Goal: Task Accomplishment & Management: Complete application form

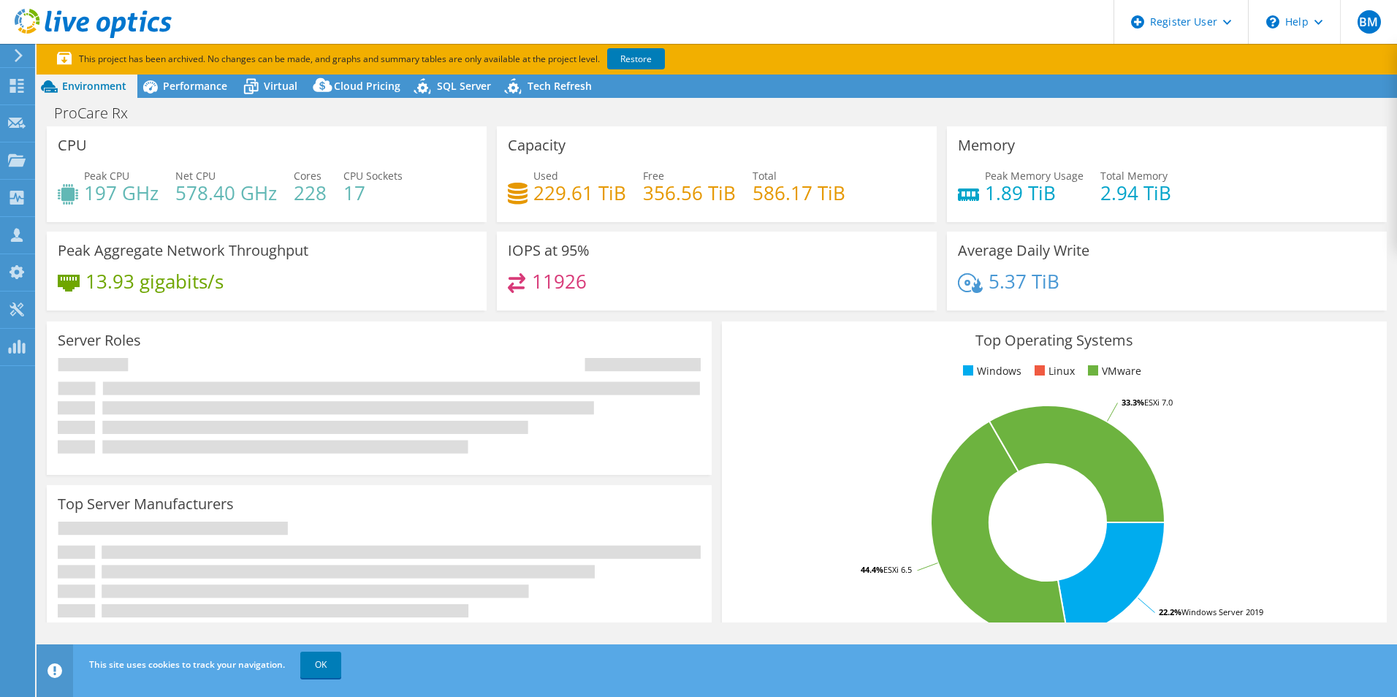
select select "USEast"
select select "USD"
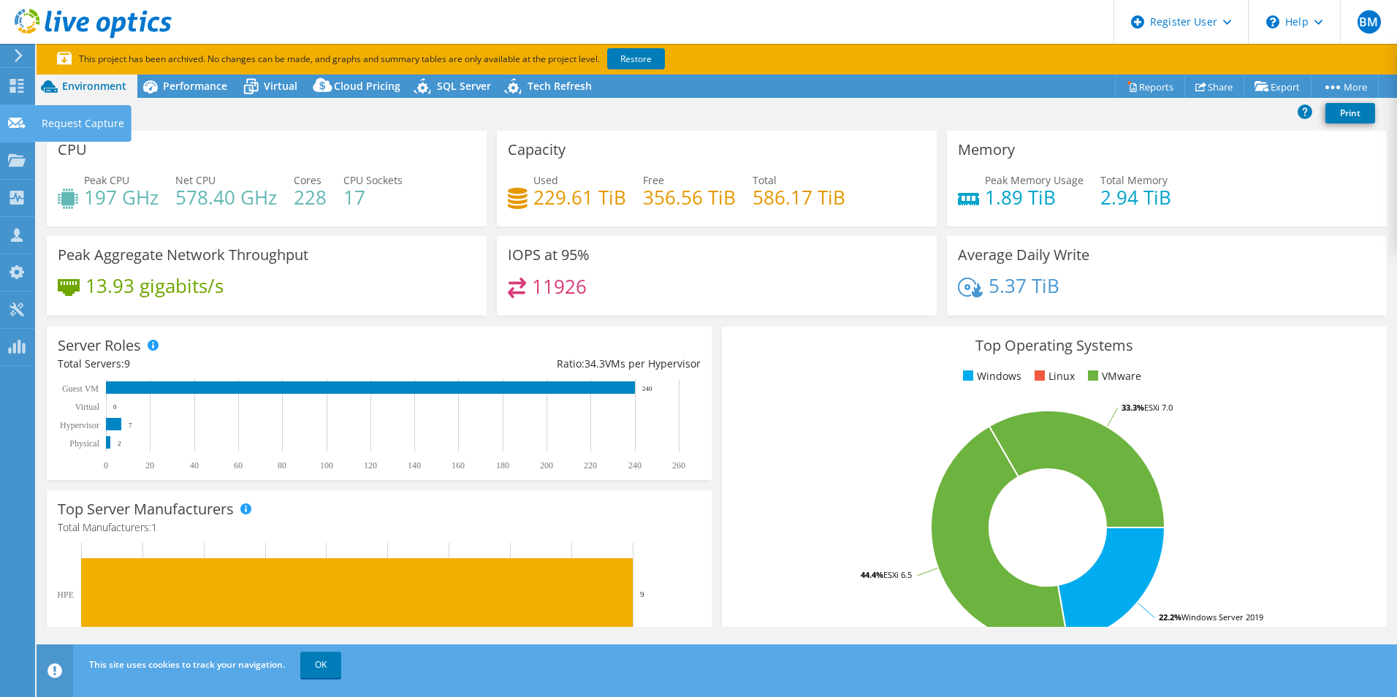
click at [71, 121] on div "Request Capture" at bounding box center [82, 123] width 97 height 37
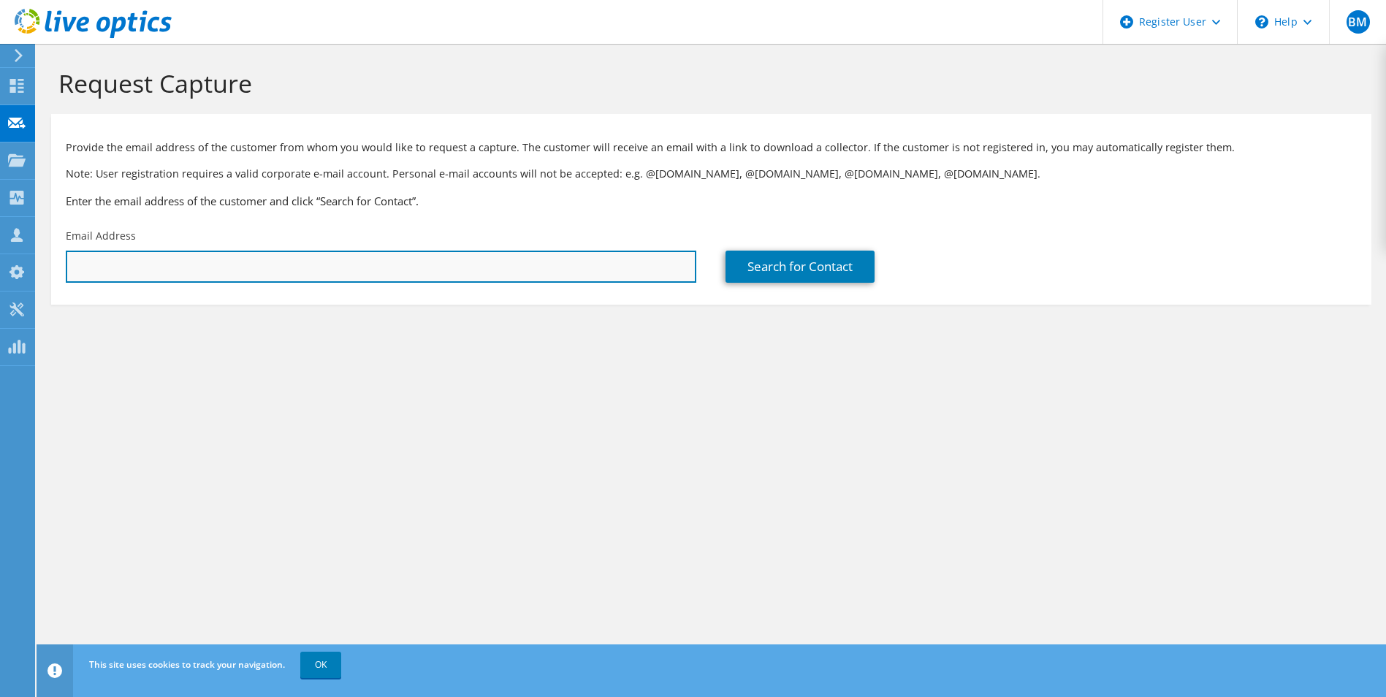
click at [83, 270] on input "text" at bounding box center [381, 267] width 631 height 32
paste input "[PERSON_NAME] <[PERSON_NAME][EMAIL_ADDRESS][PERSON_NAME][DOMAIN_NAME]>"
click at [145, 264] on input "[PERSON_NAME] <[PERSON_NAME][EMAIL_ADDRESS][PERSON_NAME][DOMAIN_NAME]" at bounding box center [381, 267] width 631 height 32
click at [278, 262] on input "[PERSON_NAME][EMAIL_ADDRESS][PERSON_NAME][DOMAIN_NAME]" at bounding box center [381, 267] width 631 height 32
type input "[PERSON_NAME][EMAIL_ADDRESS][PERSON_NAME][DOMAIN_NAME]"
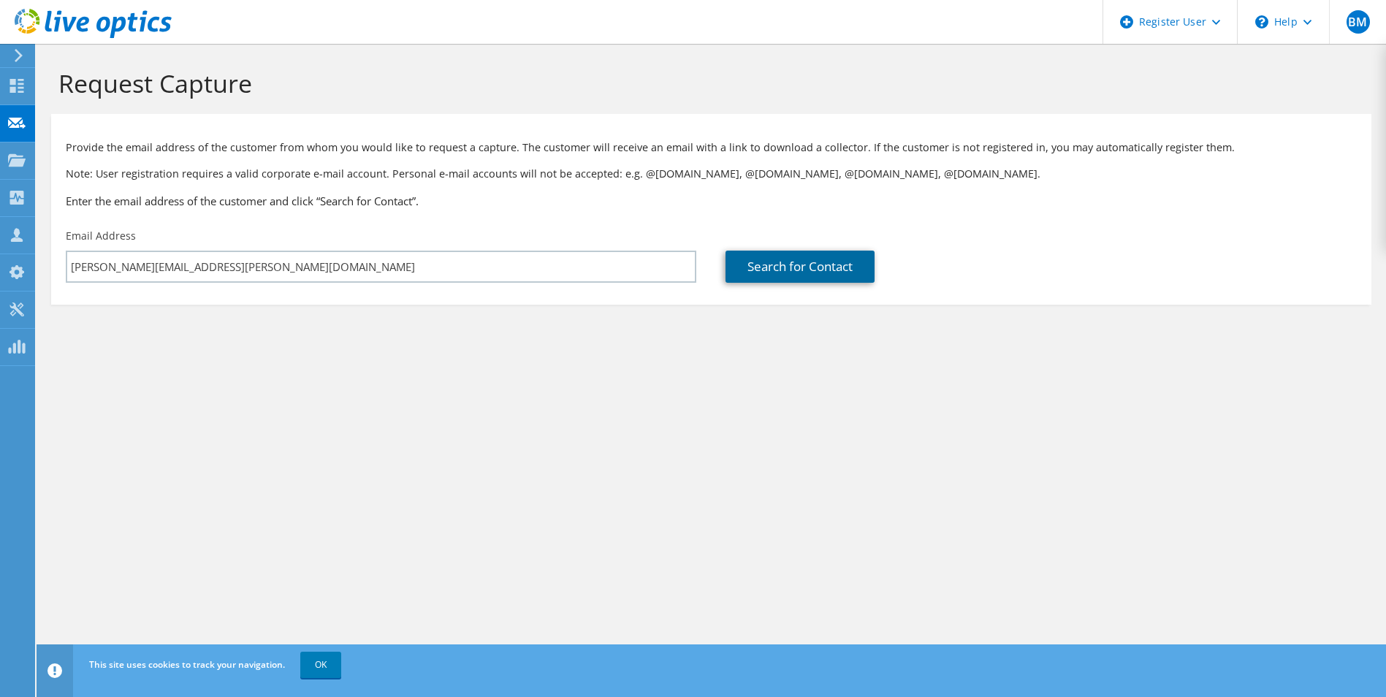
click at [804, 266] on link "Search for Contact" at bounding box center [800, 267] width 149 height 32
type input "Centric Health"
type input "[PERSON_NAME]"
type input "Livesey"
type input "[GEOGRAPHIC_DATA]"
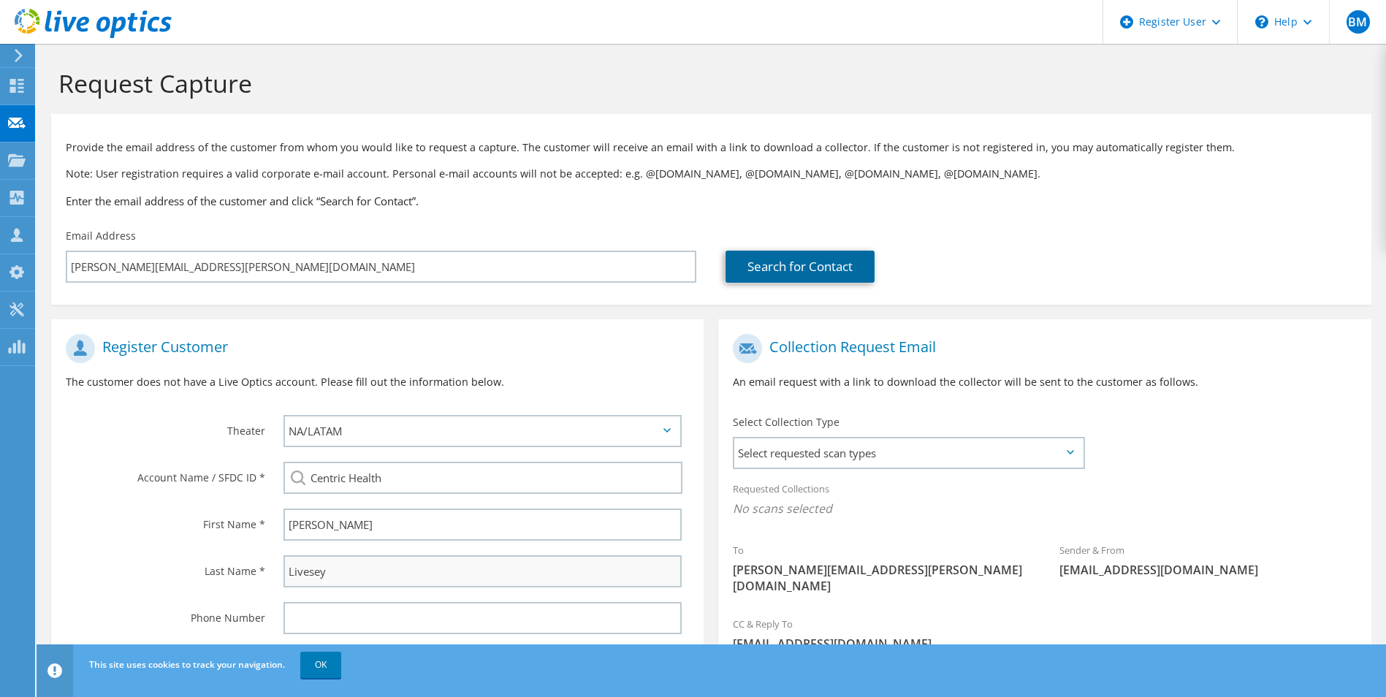
scroll to position [133, 0]
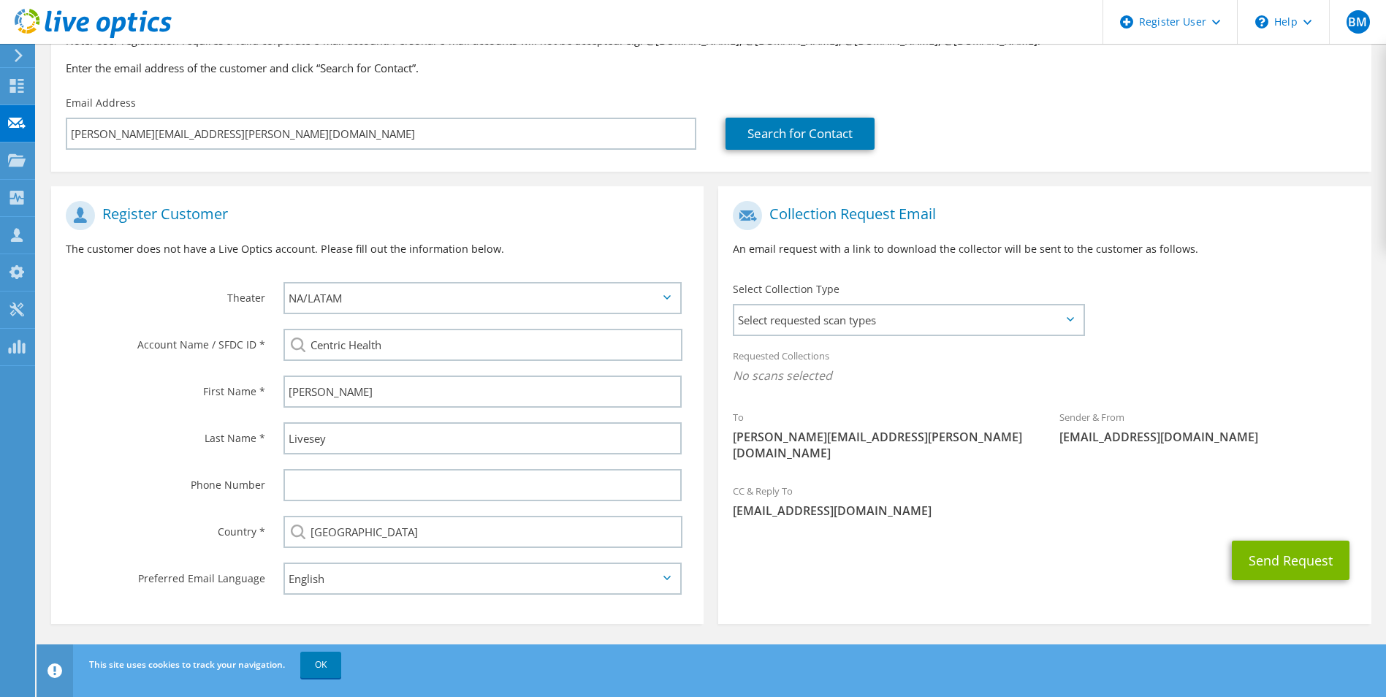
click at [1067, 321] on icon at bounding box center [1070, 319] width 7 height 4
click at [1070, 319] on icon at bounding box center [1070, 319] width 7 height 4
click at [1072, 322] on span "Select requested scan types" at bounding box center [908, 319] width 348 height 29
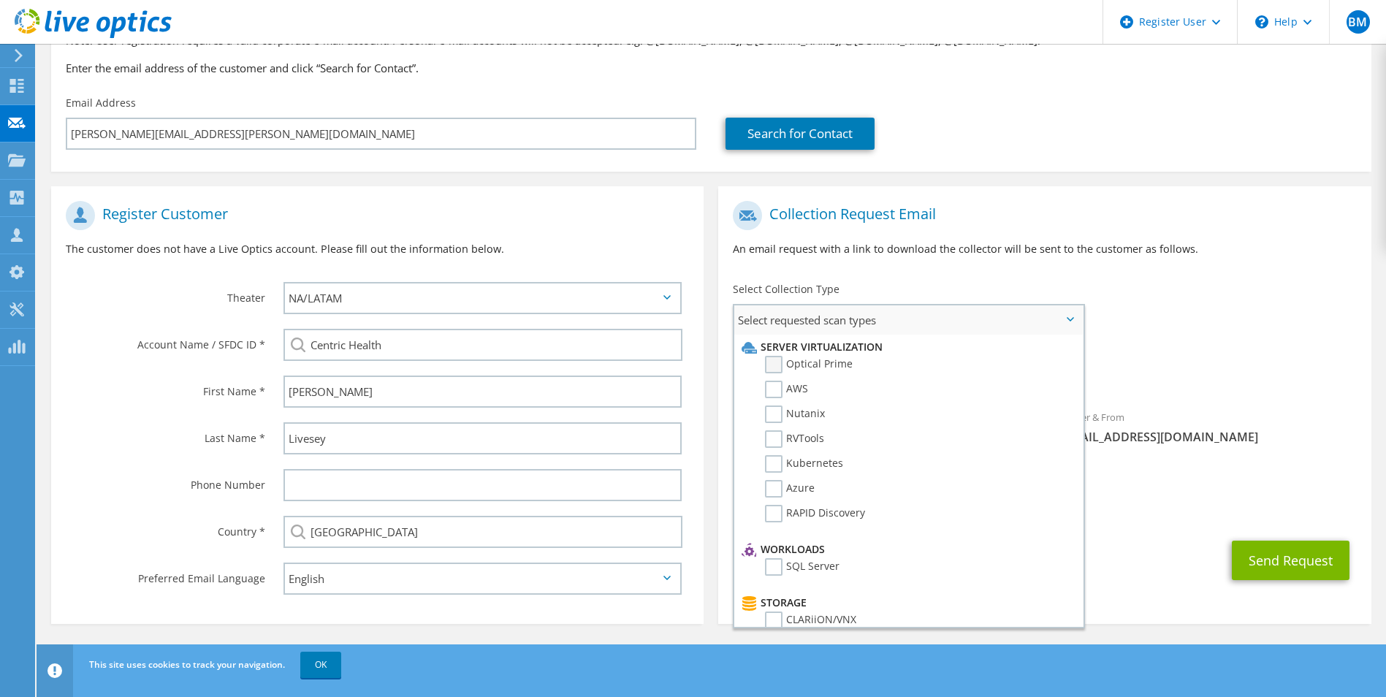
click at [778, 360] on label "Optical Prime" at bounding box center [809, 365] width 88 height 18
click at [0, 0] on input "Optical Prime" at bounding box center [0, 0] width 0 height 0
click at [1263, 547] on button "Send Request" at bounding box center [1291, 564] width 118 height 39
